Goal: Contribute content: Contribute content

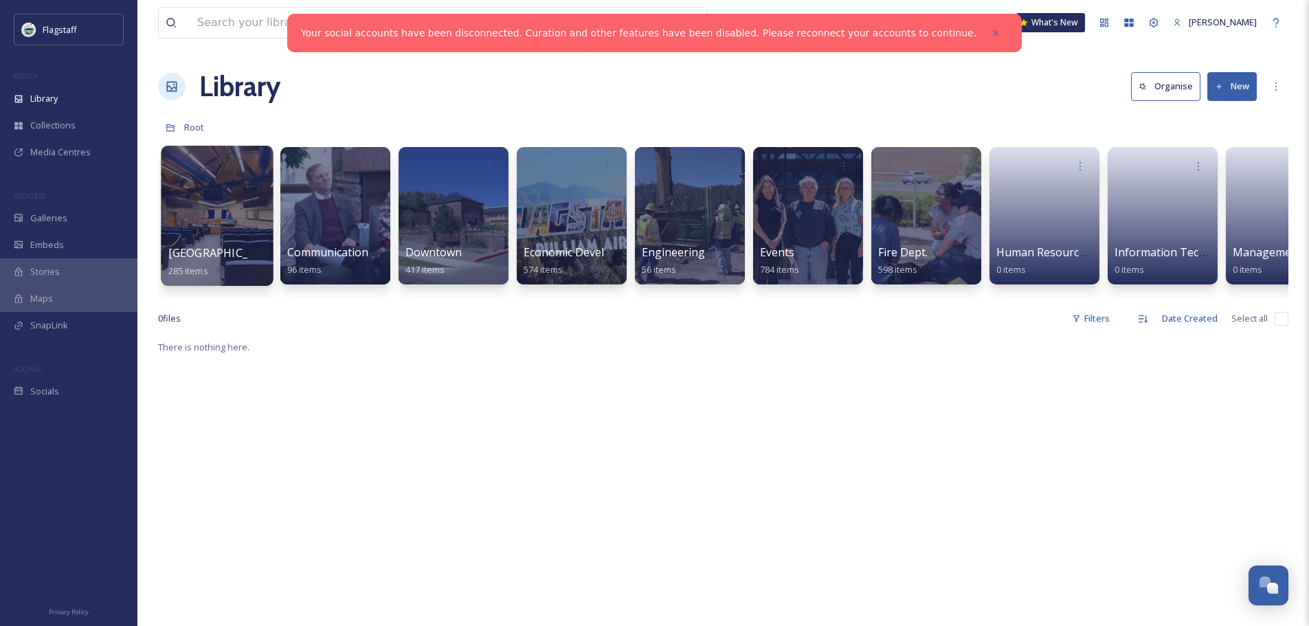
click at [210, 214] on div at bounding box center [217, 216] width 112 height 140
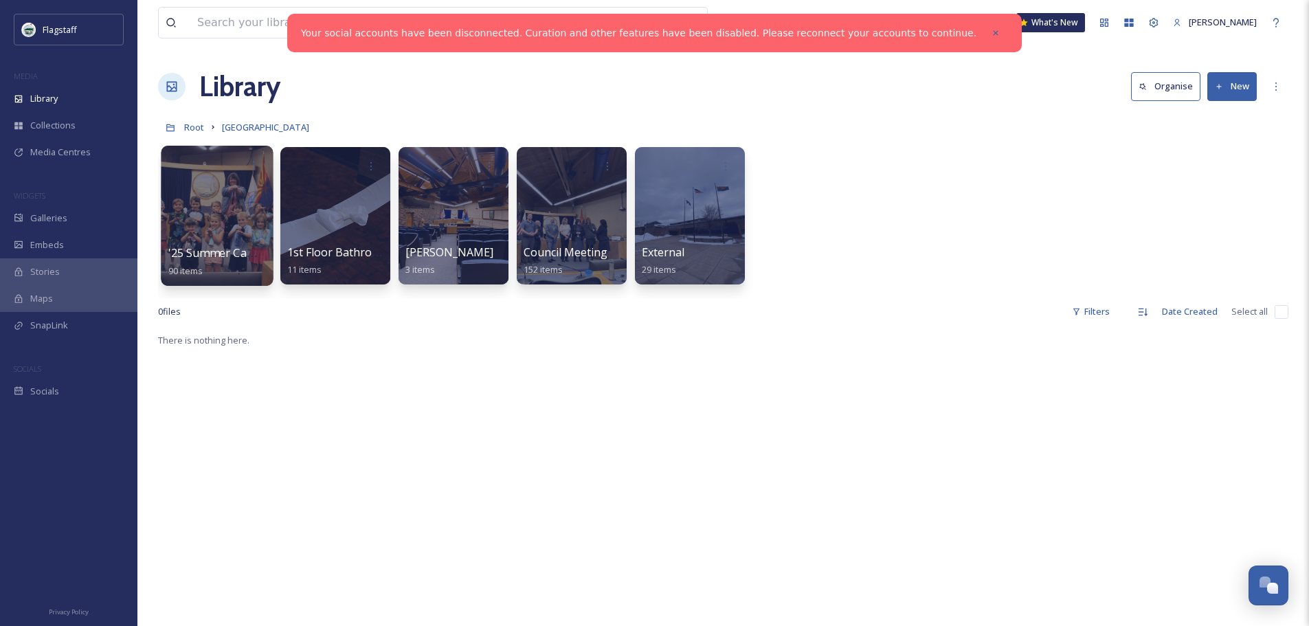
click at [206, 202] on div at bounding box center [217, 216] width 112 height 140
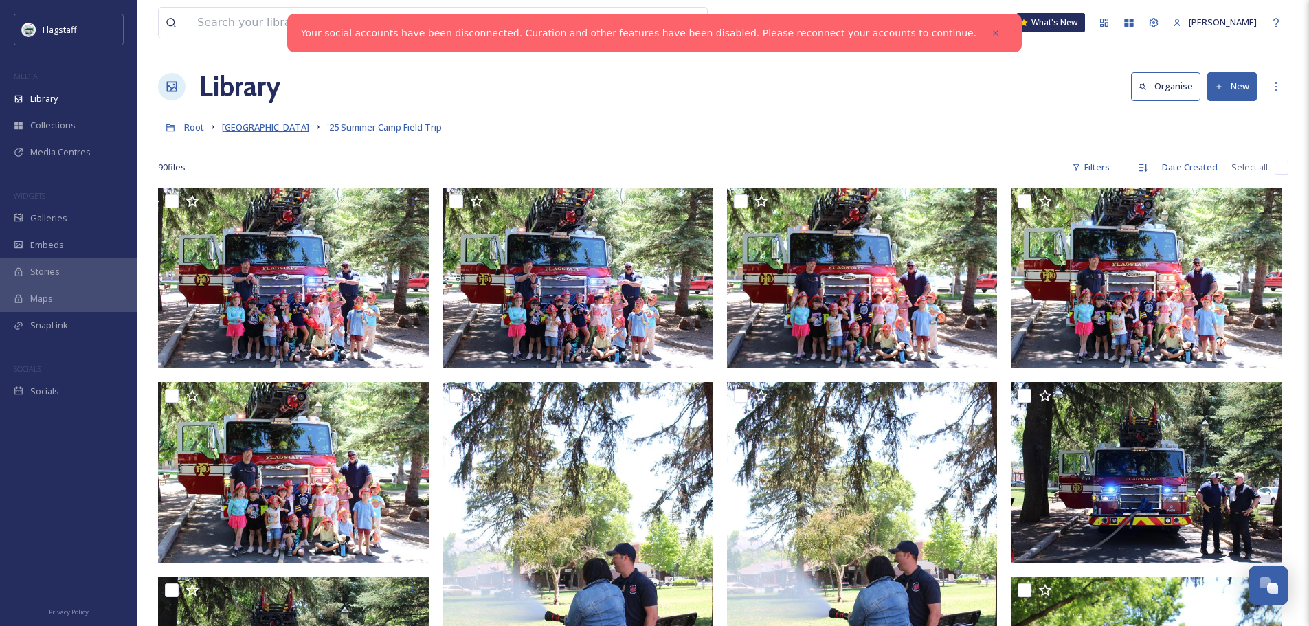
click at [245, 131] on span "[GEOGRAPHIC_DATA]" at bounding box center [265, 127] width 87 height 12
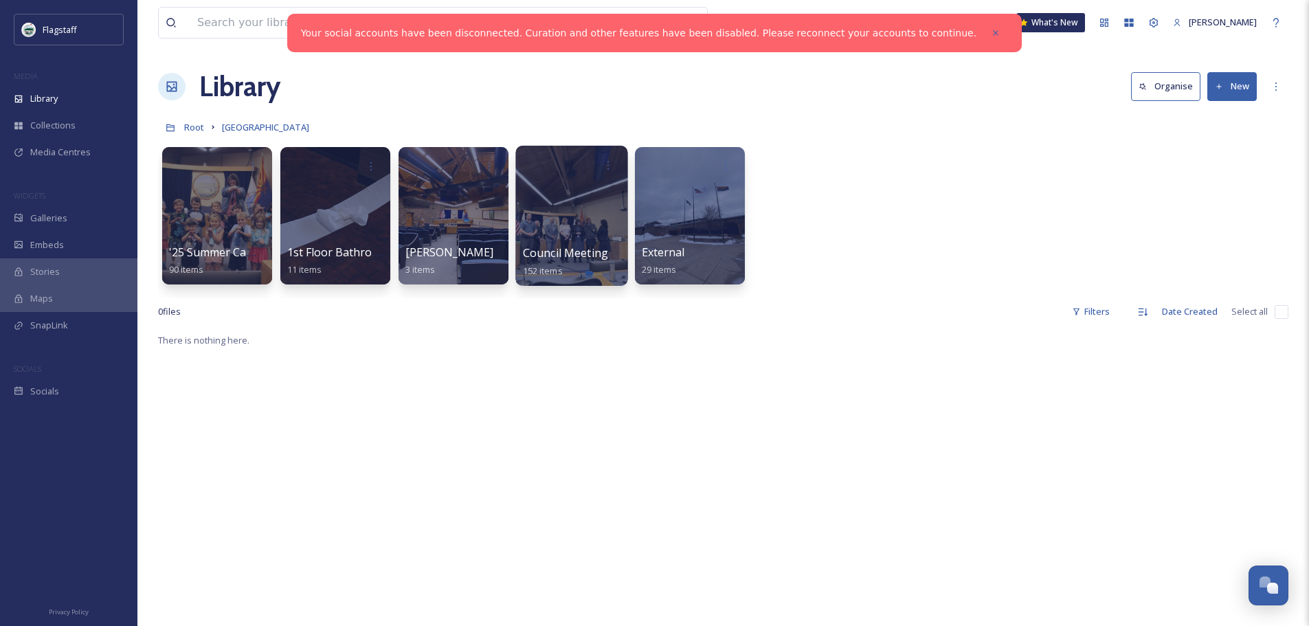
click at [560, 234] on div at bounding box center [571, 216] width 112 height 140
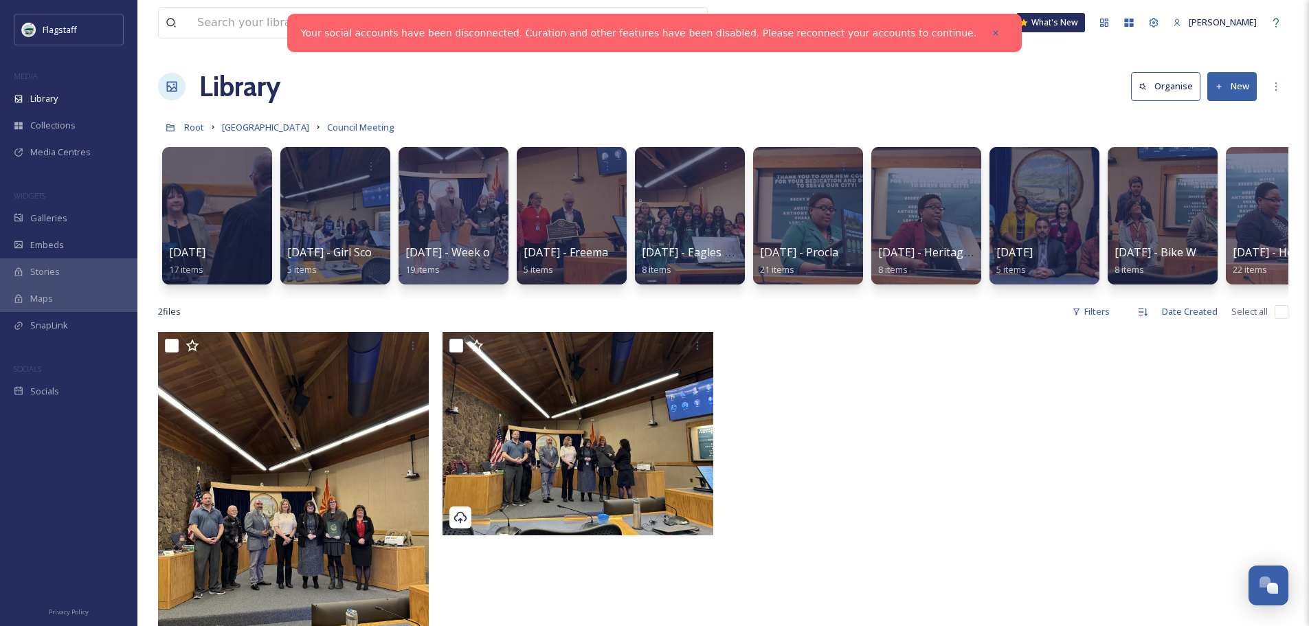
click at [1215, 87] on icon at bounding box center [1219, 86] width 9 height 9
click at [1228, 171] on span "Folder" at bounding box center [1216, 172] width 26 height 13
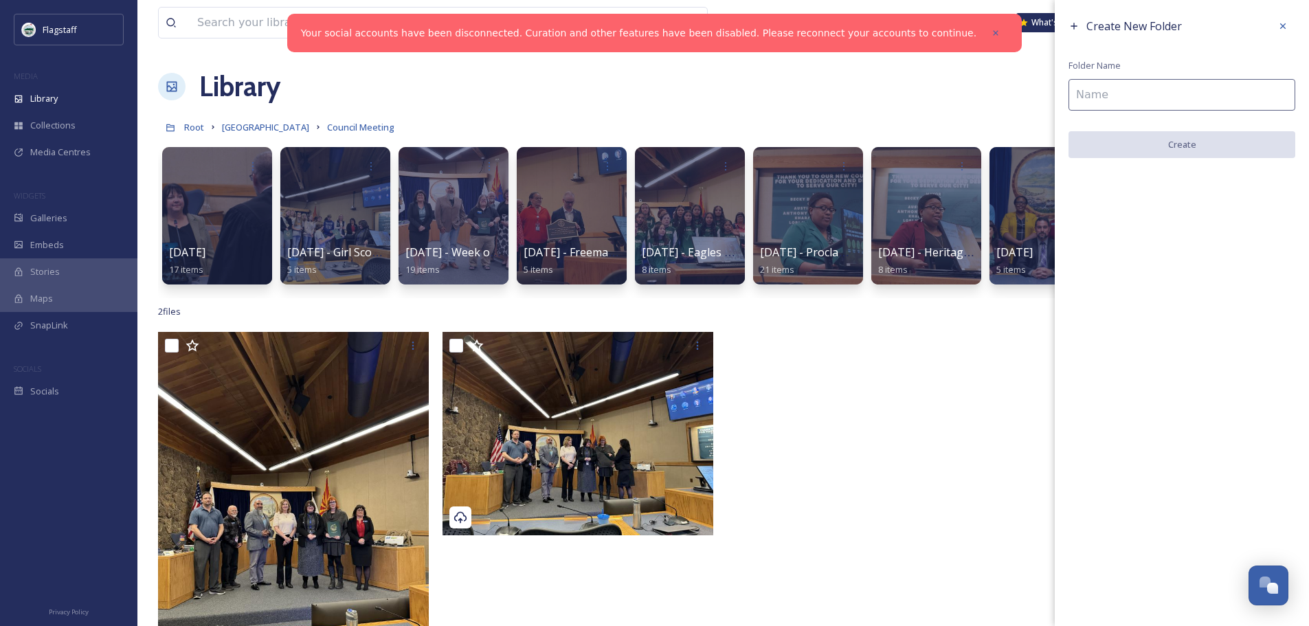
click at [1166, 102] on input at bounding box center [1181, 95] width 227 height 32
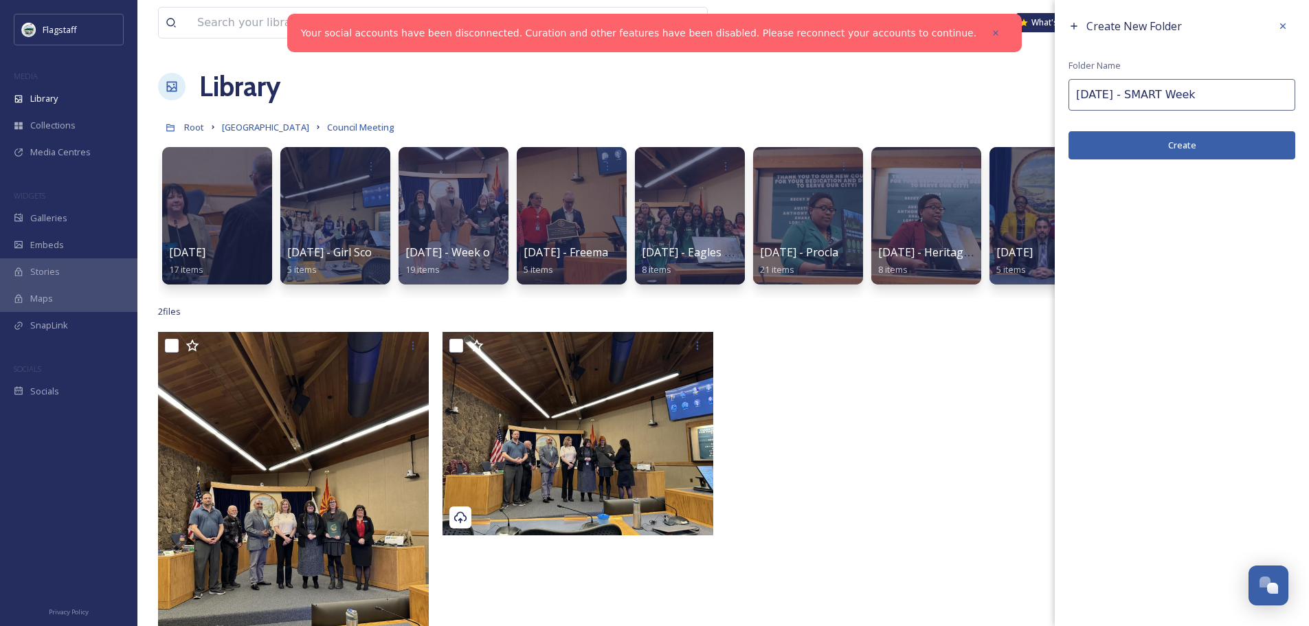
type input "[DATE] - SMART Week"
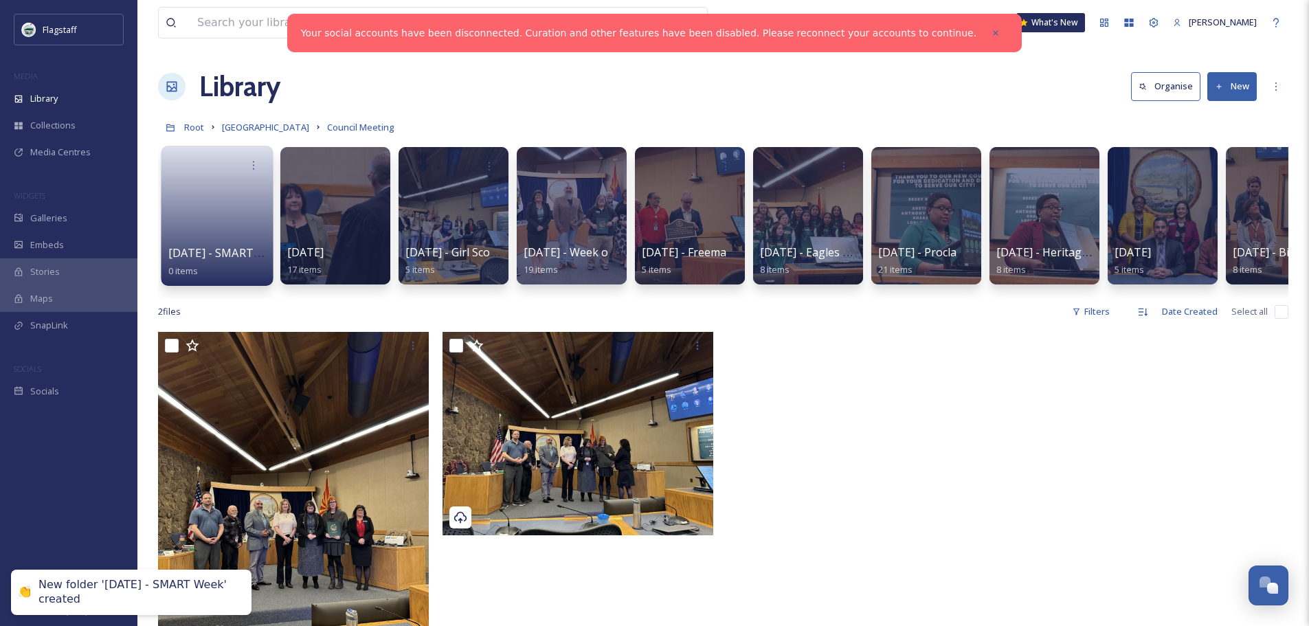
click at [216, 226] on link at bounding box center [217, 211] width 98 height 67
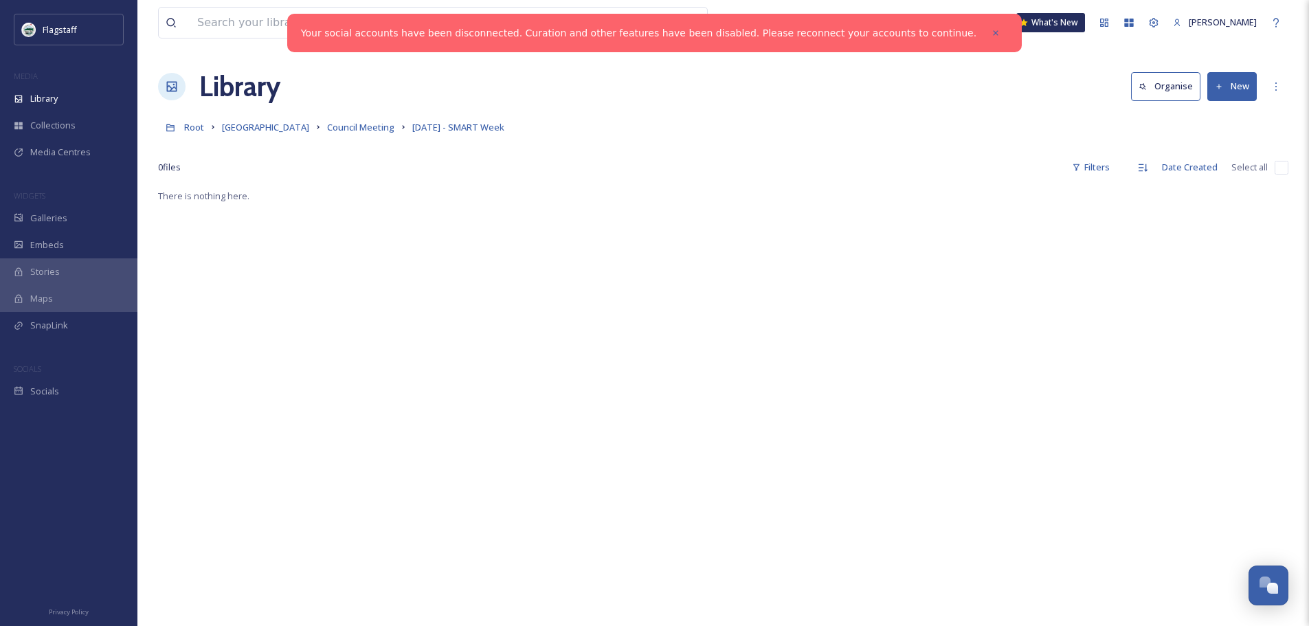
click at [1239, 84] on button "New" at bounding box center [1231, 86] width 49 height 28
click at [1243, 117] on span "File Upload" at bounding box center [1225, 118] width 45 height 13
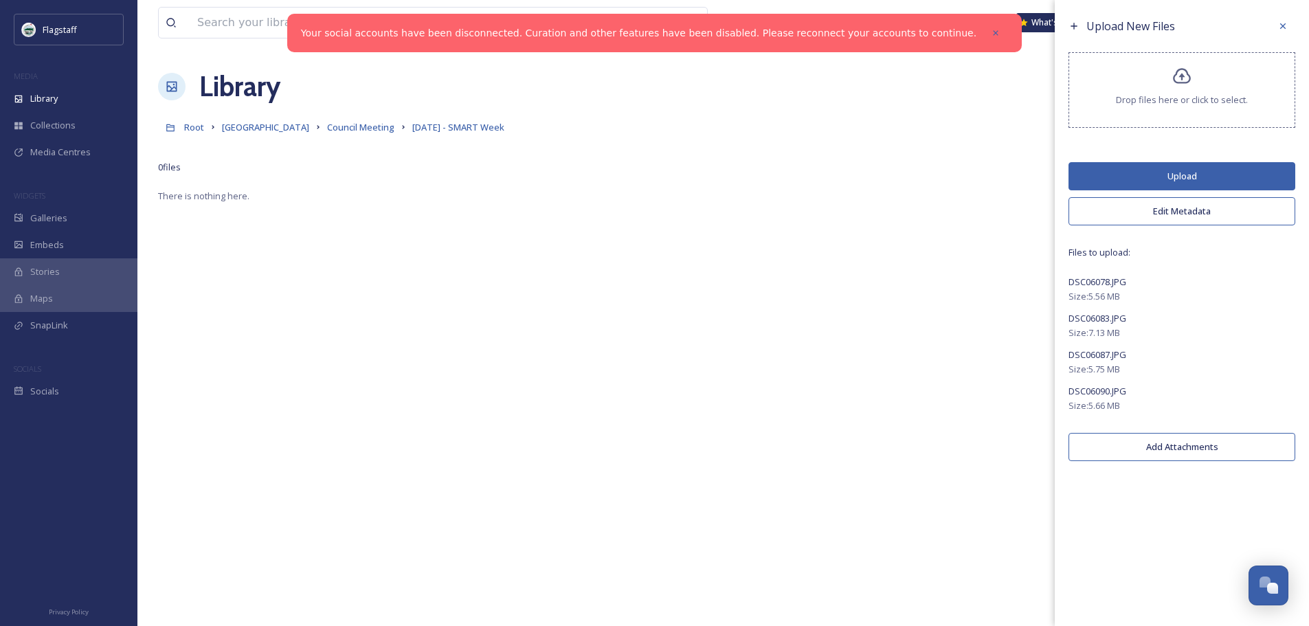
click at [1205, 205] on button "Edit Metadata" at bounding box center [1181, 211] width 227 height 28
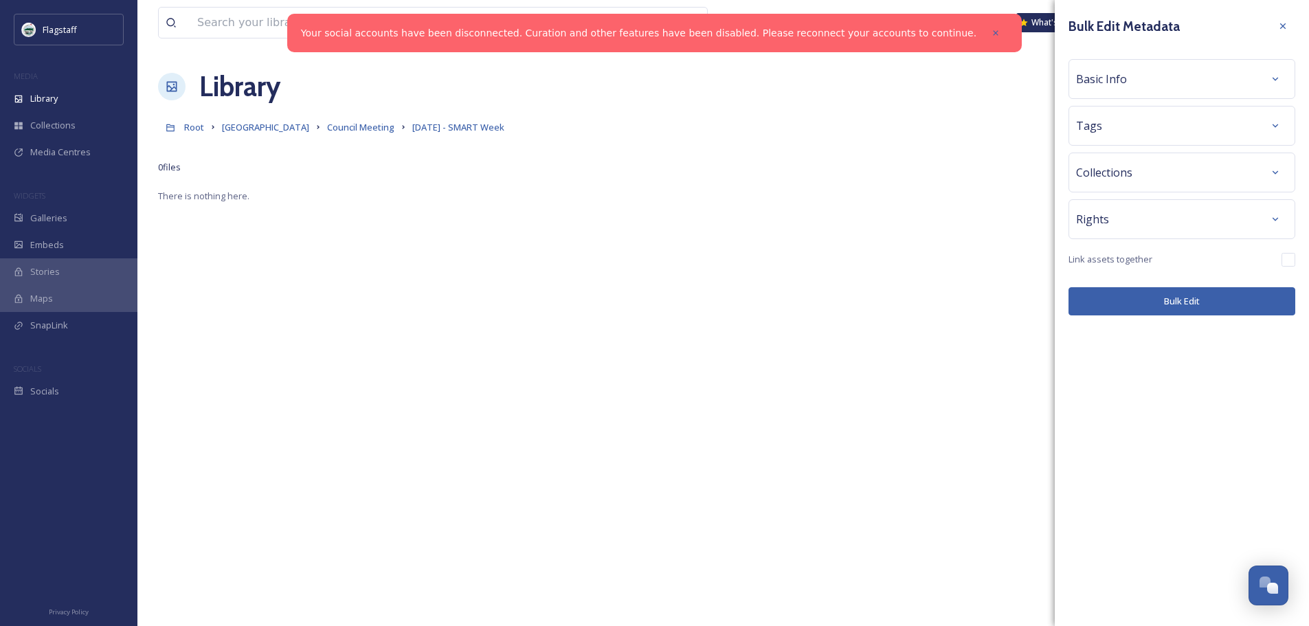
click at [1166, 133] on div "Tags" at bounding box center [1182, 125] width 212 height 25
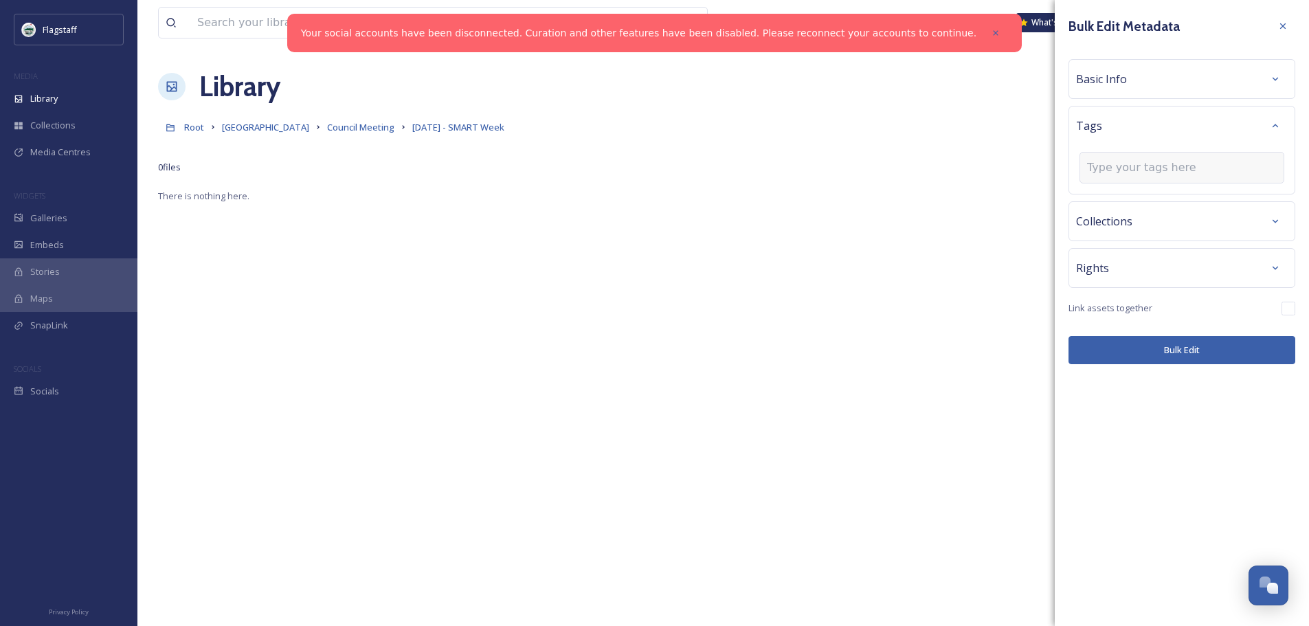
click at [1158, 171] on input at bounding box center [1155, 167] width 137 height 16
click at [1159, 166] on input at bounding box center [1155, 167] width 137 height 16
type input "council"
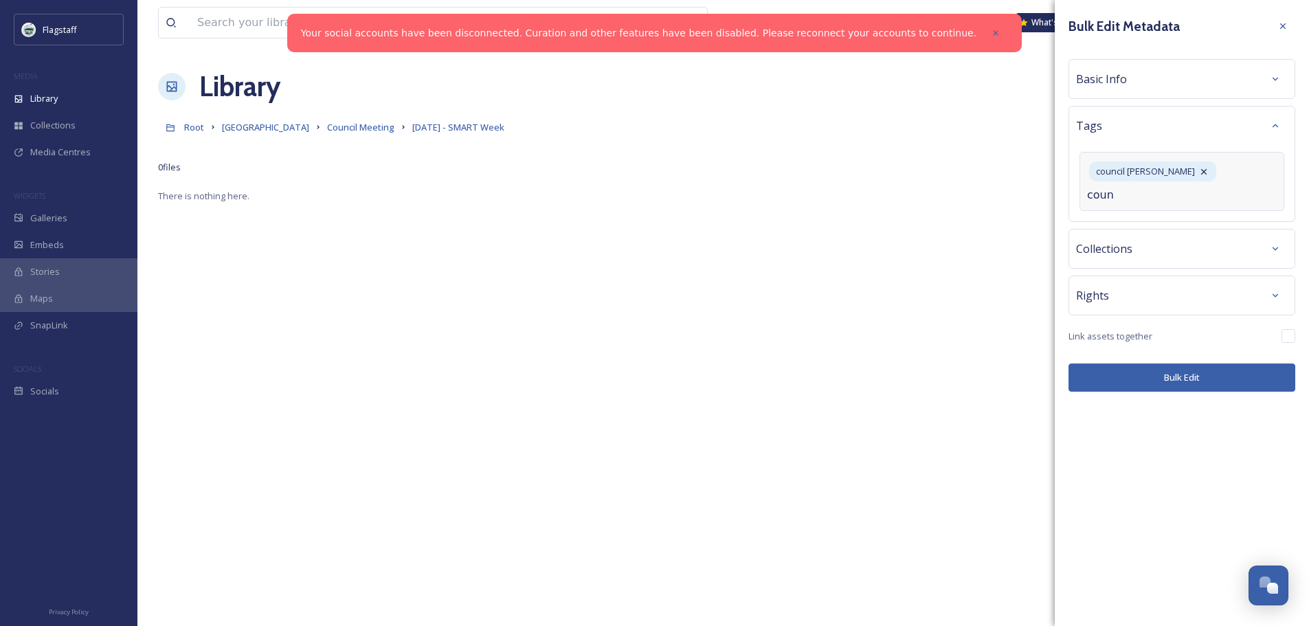
type input "counc"
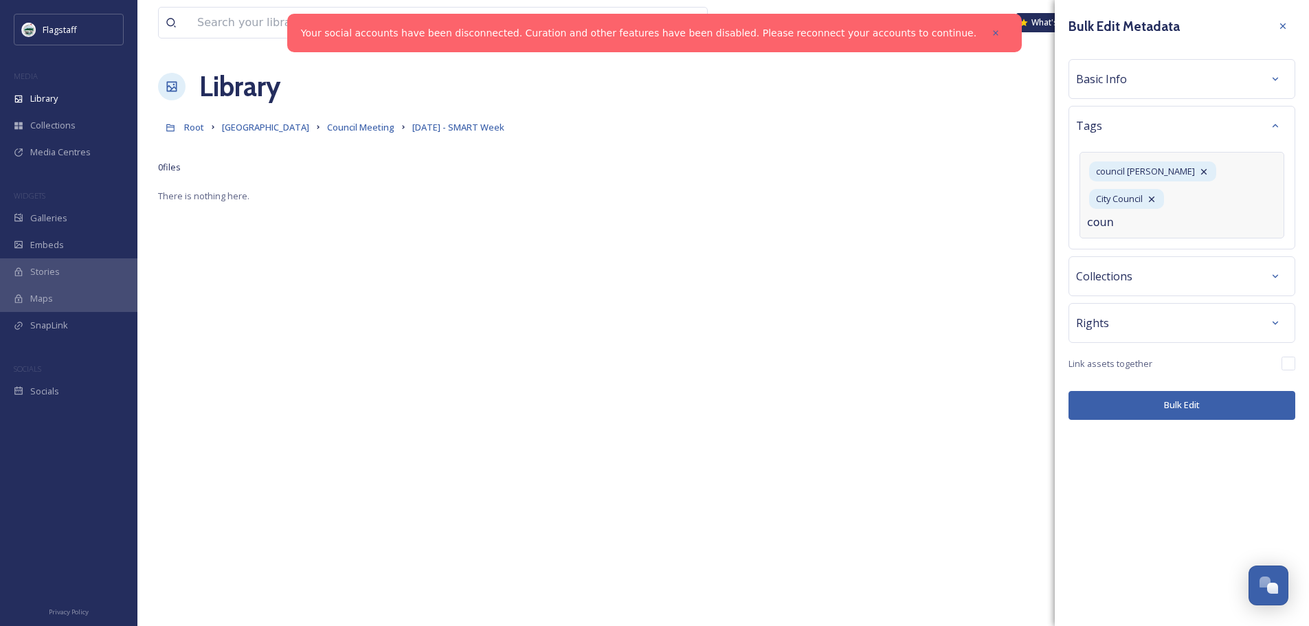
type input "counc"
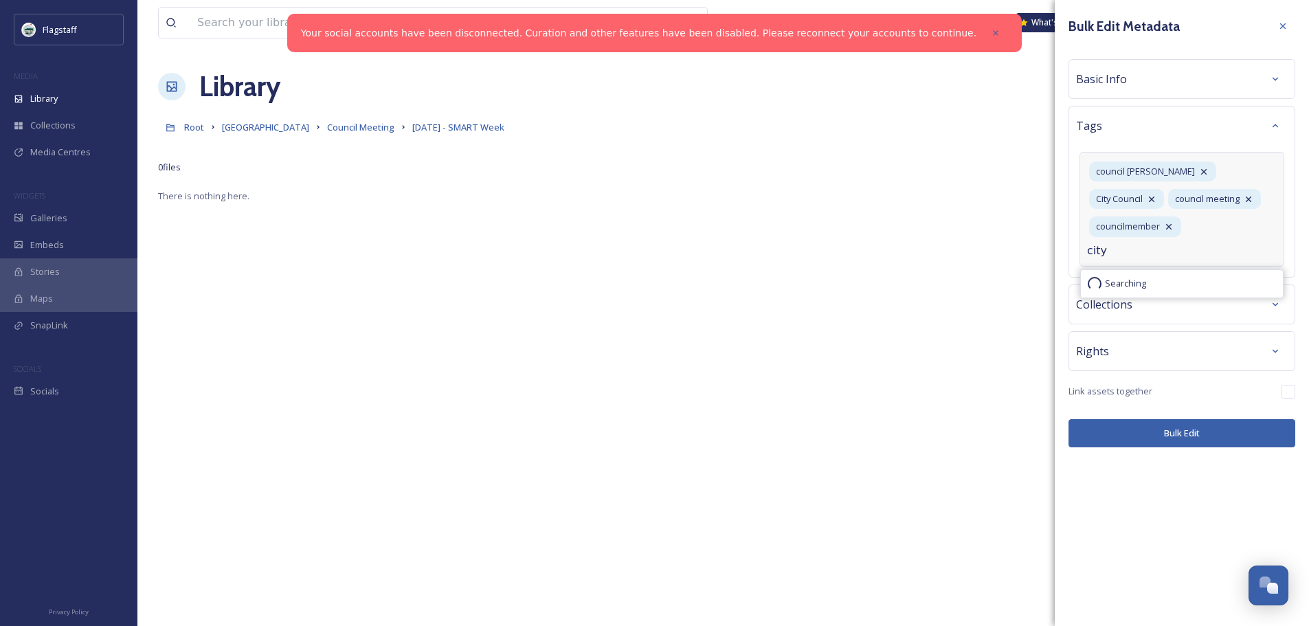
type input "city"
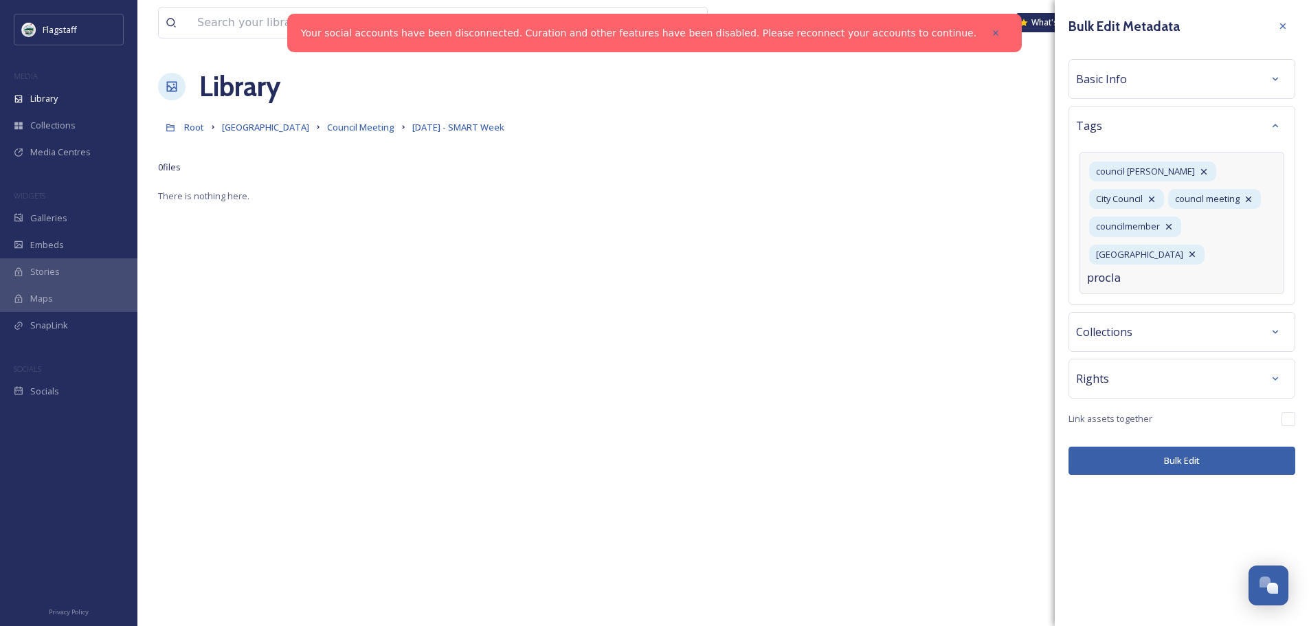
type input "proclam"
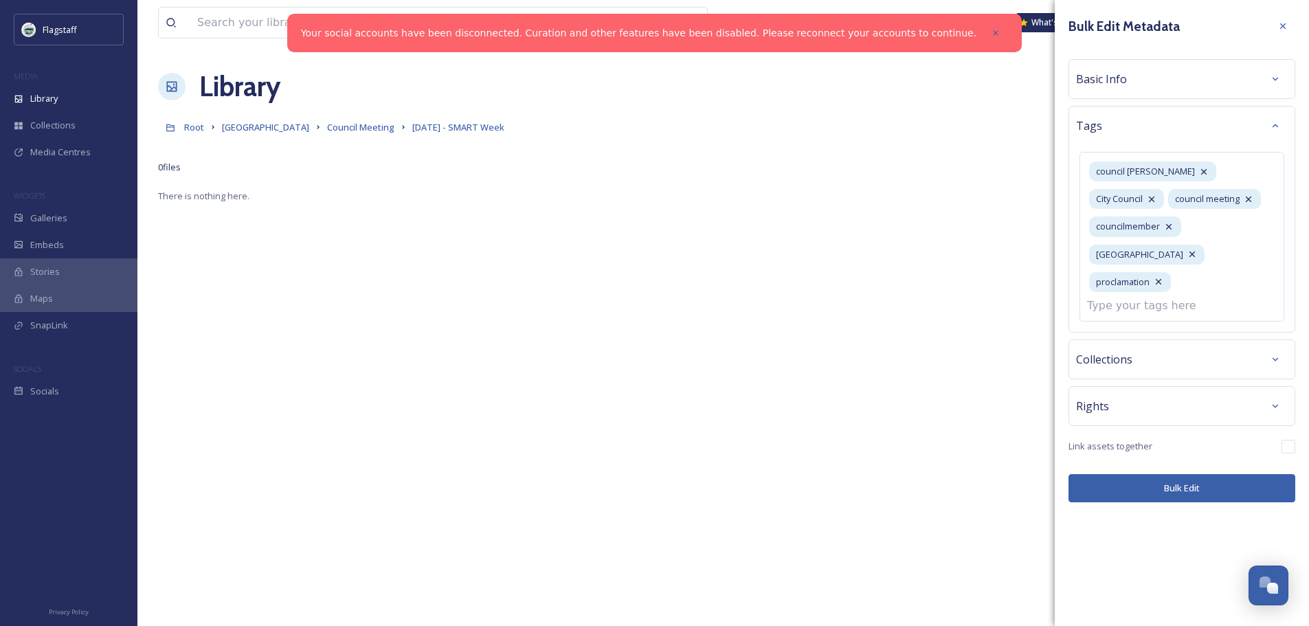
click at [1211, 462] on div "Bulk Edit Metadata Basic Info Tags council chambers City Council council meetin…" at bounding box center [1182, 313] width 254 height 626
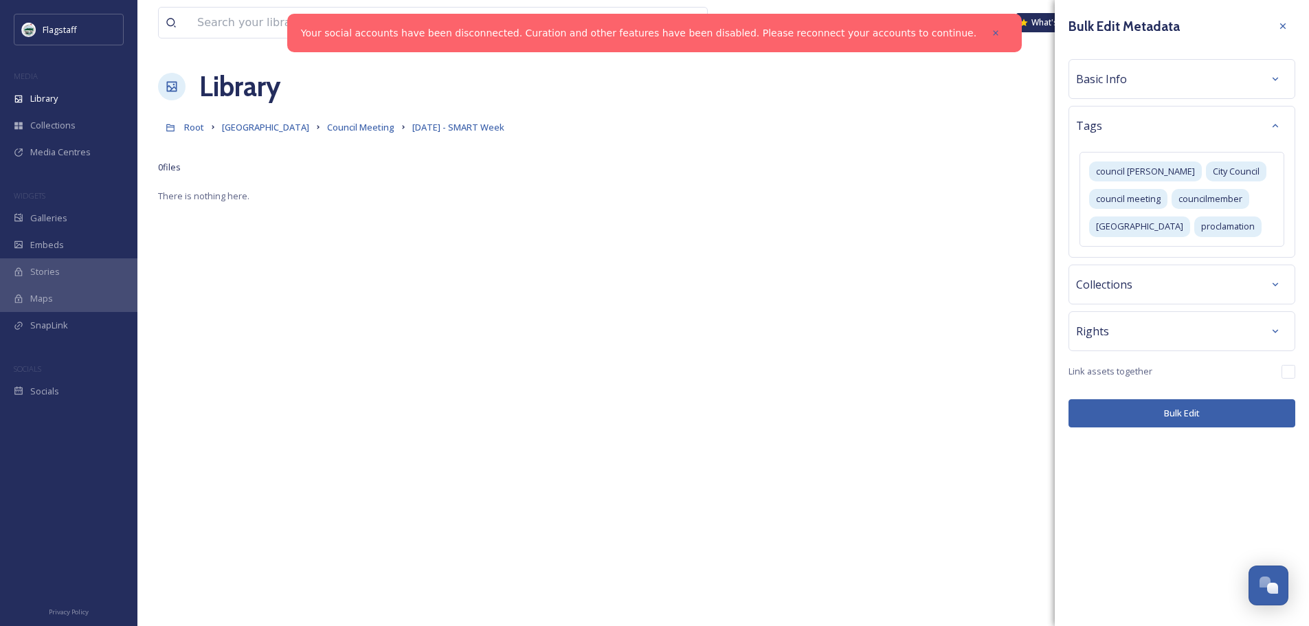
click at [1191, 417] on button "Bulk Edit" at bounding box center [1181, 413] width 227 height 28
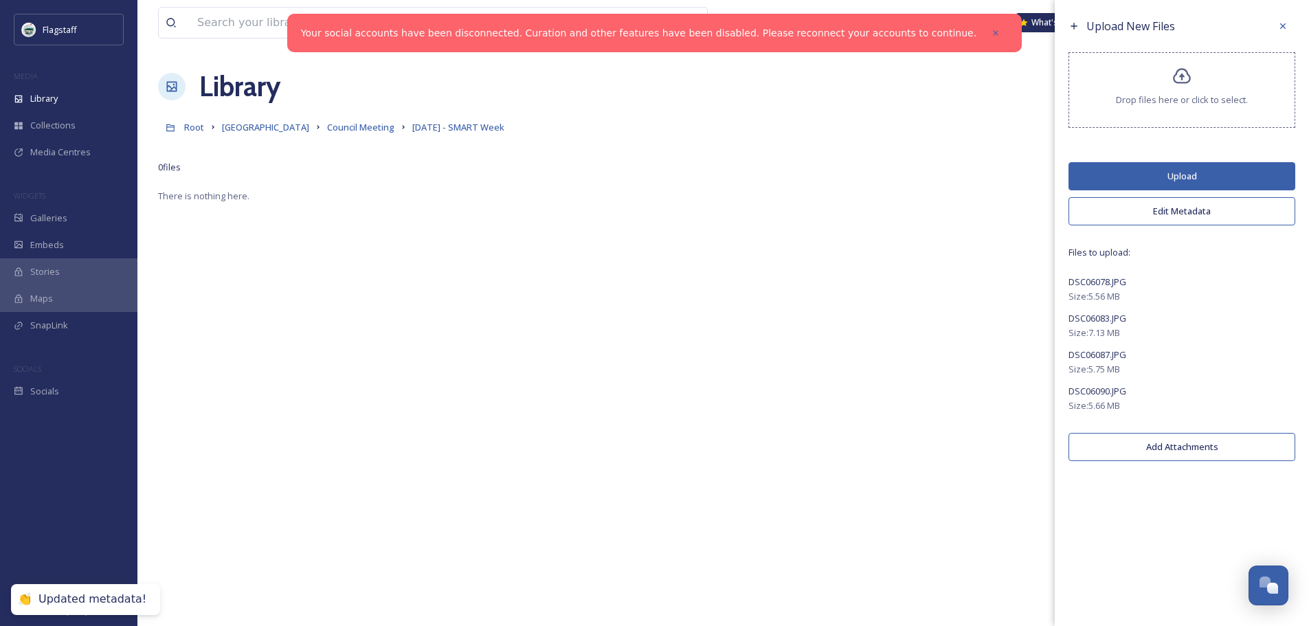
click at [1169, 172] on button "Upload" at bounding box center [1181, 176] width 227 height 28
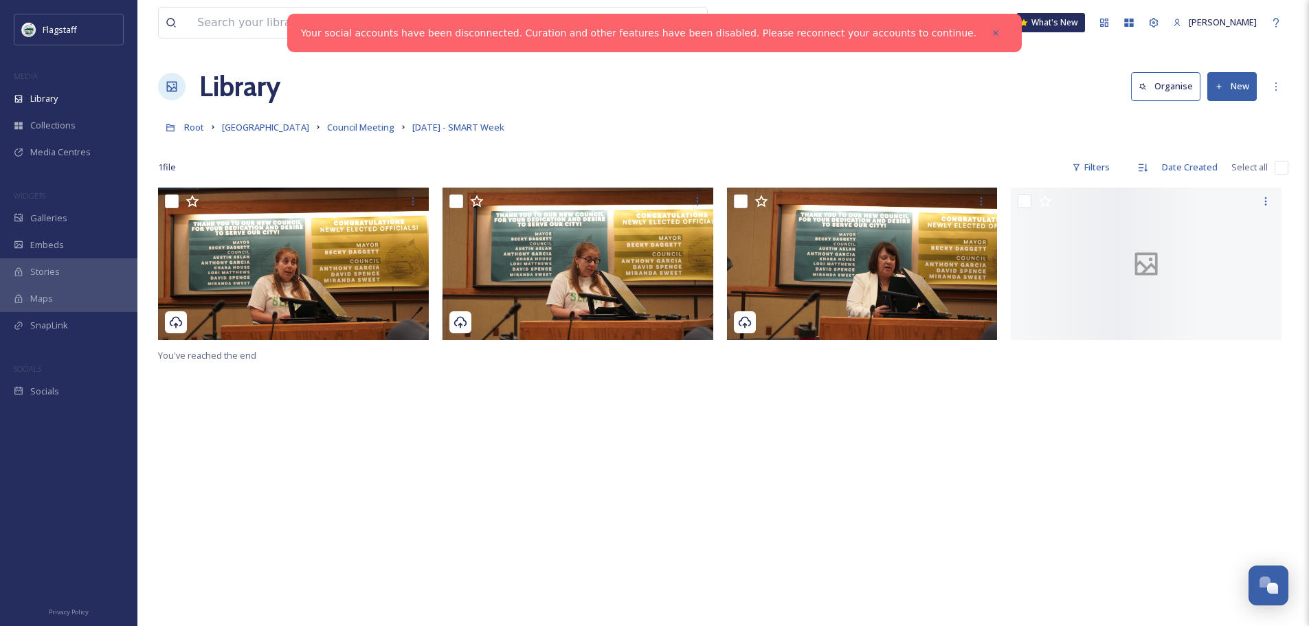
click at [983, 102] on div "Library Organise New" at bounding box center [723, 86] width 1130 height 41
click at [1224, 86] on button "New" at bounding box center [1231, 86] width 49 height 28
click at [1228, 112] on span "File Upload" at bounding box center [1225, 118] width 45 height 13
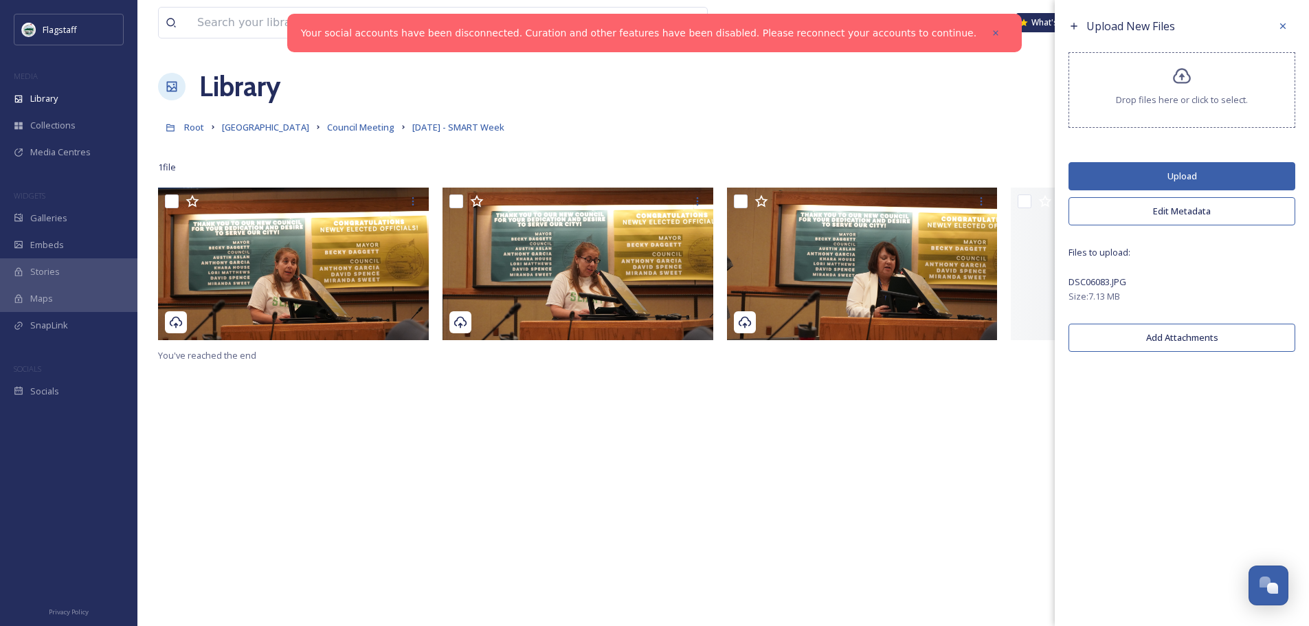
click at [1179, 170] on button "Upload" at bounding box center [1181, 176] width 227 height 28
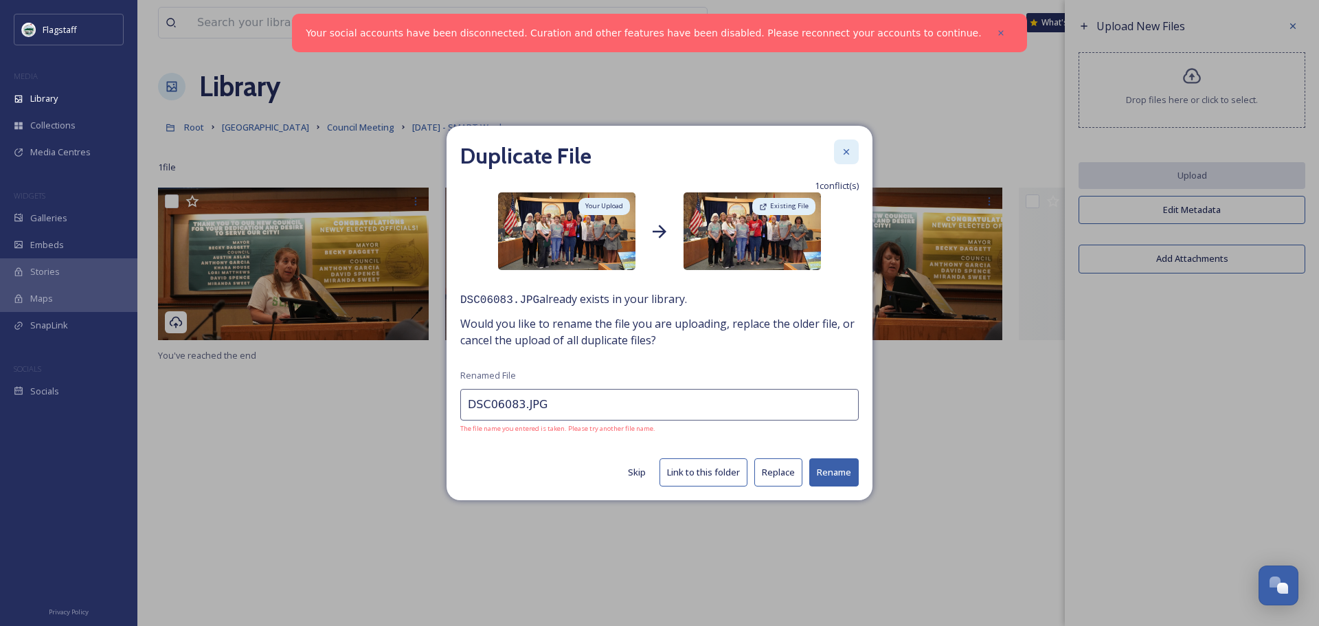
click at [848, 155] on icon at bounding box center [846, 151] width 5 height 5
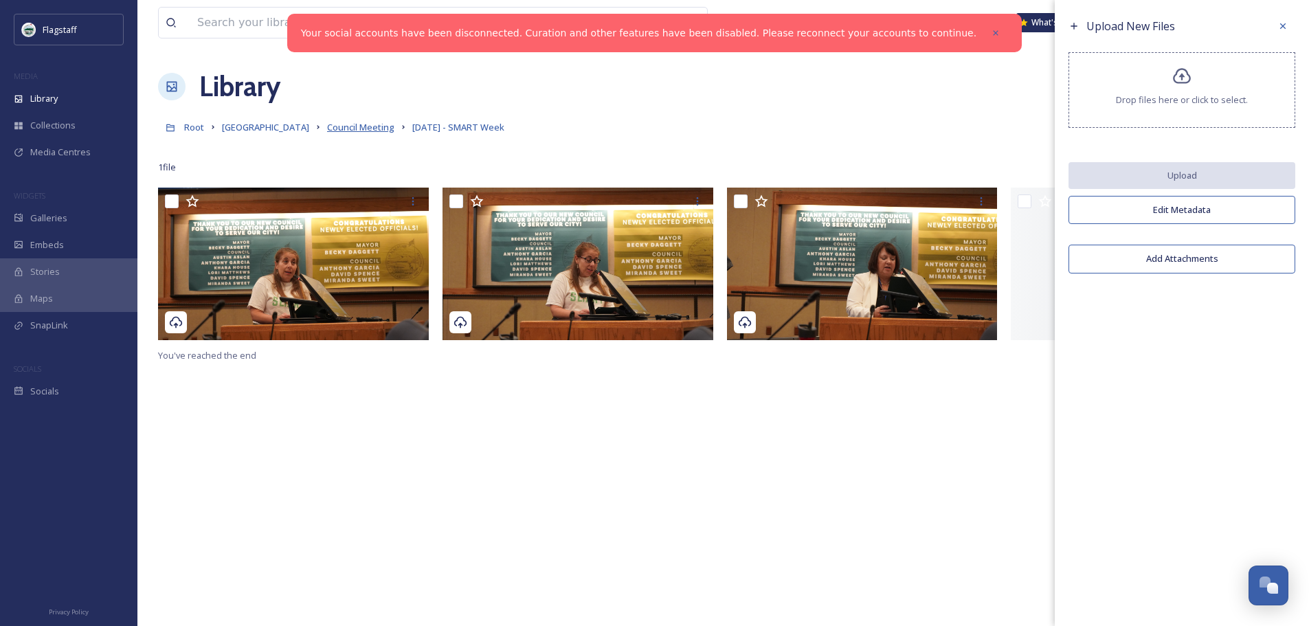
click at [327, 131] on span "Council Meeting" at bounding box center [360, 127] width 67 height 12
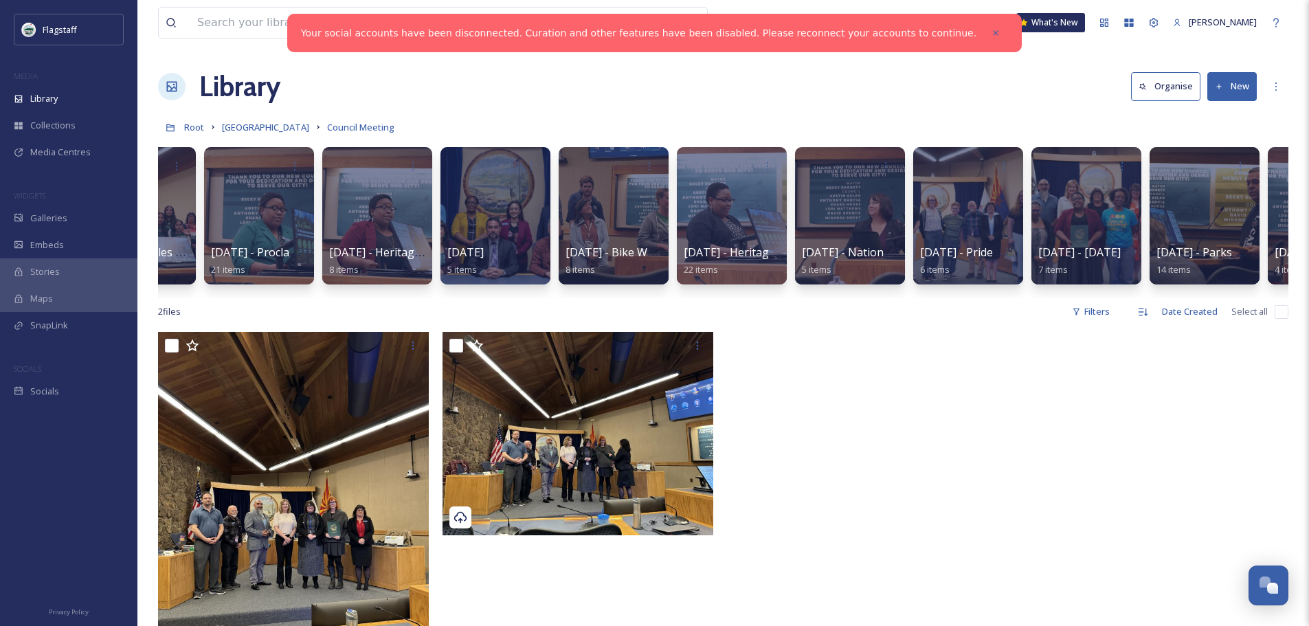
scroll to position [0, 642]
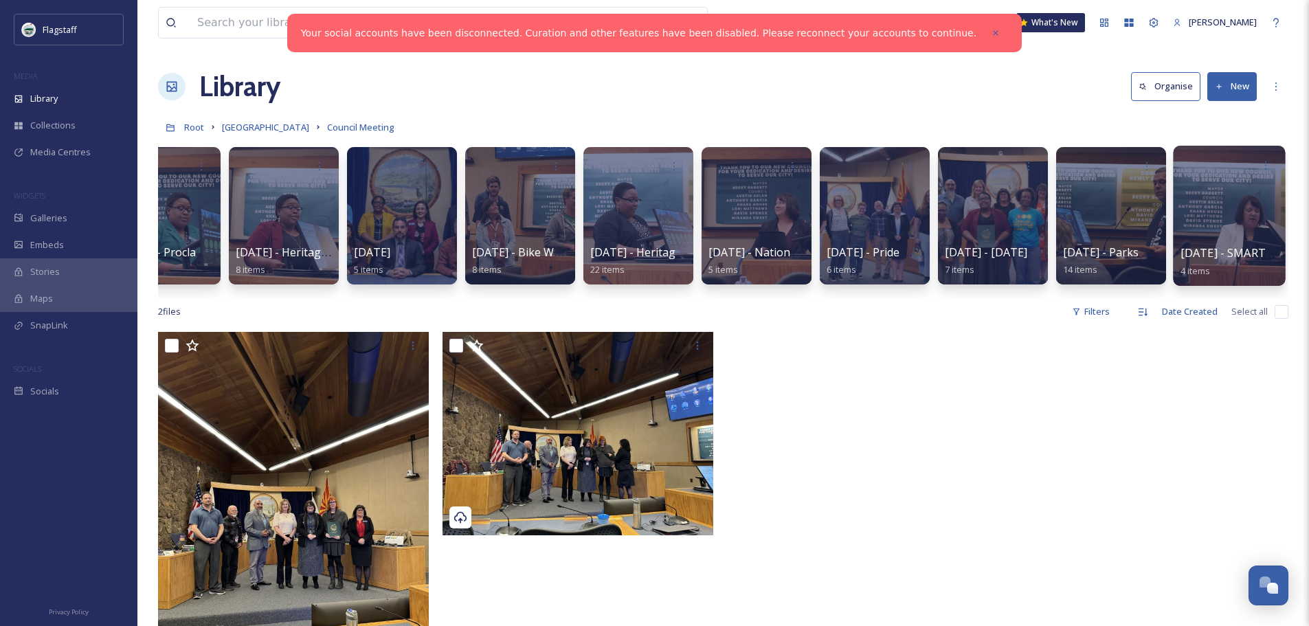
click at [1233, 226] on div at bounding box center [1229, 216] width 112 height 140
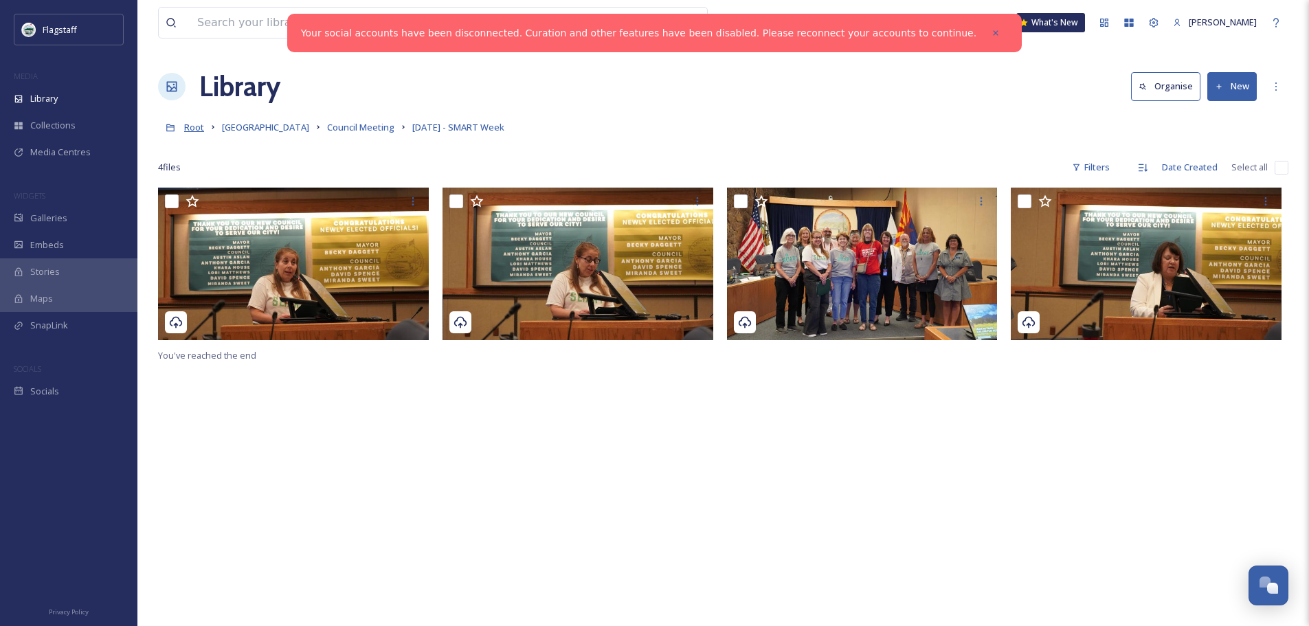
click at [195, 130] on span "Root" at bounding box center [194, 127] width 20 height 12
